Goal: Check status: Check status

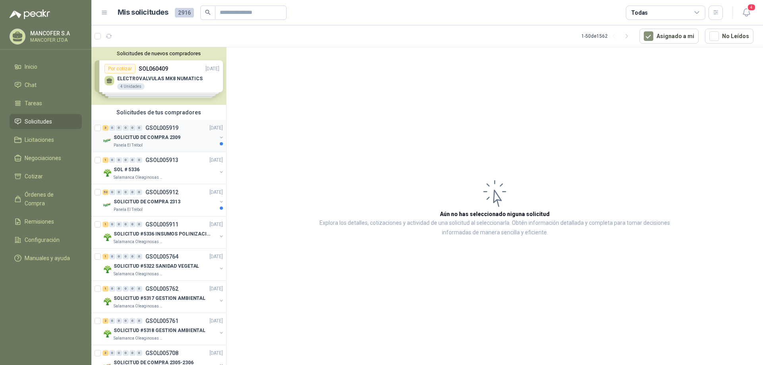
click at [179, 128] on div "3 0 0 0 0 0 GSOL005919 [DATE]" at bounding box center [164, 128] width 122 height 10
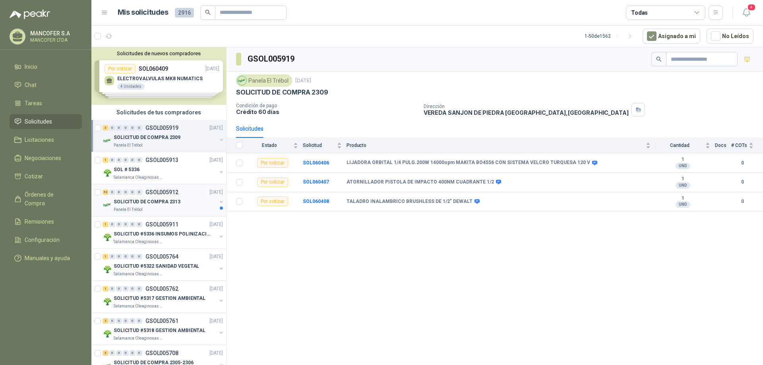
click at [172, 197] on div "53 0 0 0 0 0 GSOL005912 [DATE]" at bounding box center [164, 193] width 122 height 10
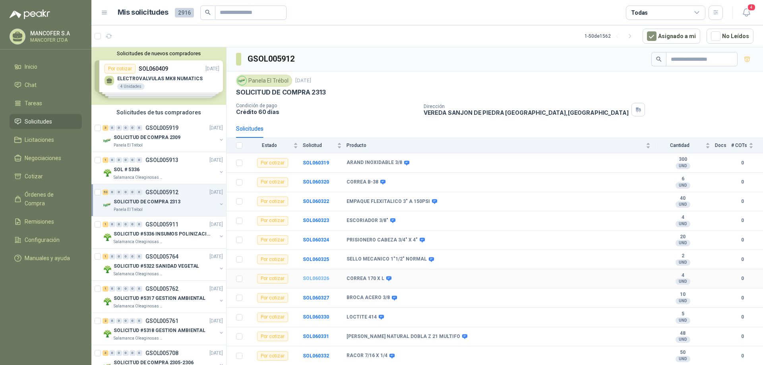
click at [319, 279] on b "SOL060326" at bounding box center [316, 279] width 26 height 6
